Goal: Task Accomplishment & Management: Use online tool/utility

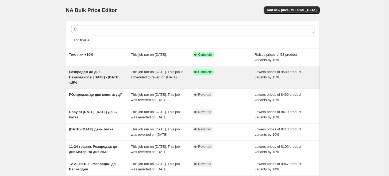
click at [114, 79] on span "Розпродаж до дня Незалежності [DATE] - [DATE] -15%" at bounding box center [94, 77] width 51 height 15
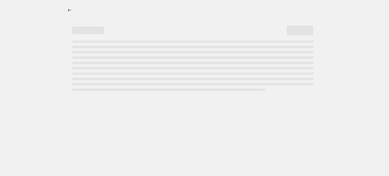
select select "percentage"
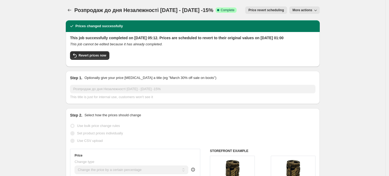
click at [93, 11] on span "Розпродаж до дня Незалежності [DATE] - [DATE] -15%" at bounding box center [143, 10] width 139 height 6
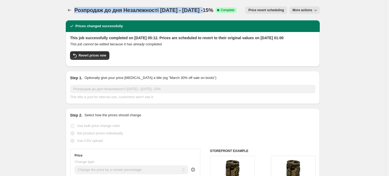
drag, startPoint x: 93, startPoint y: 11, endPoint x: 201, endPoint y: 11, distance: 108.0
click at [201, 11] on span "Розпродаж до дня Незалежності [DATE] - [DATE] -15%" at bounding box center [143, 10] width 139 height 6
copy span "Розпродаж до дня Незалежності [DATE] - [DATE] -15%"
